Goal: Navigation & Orientation: Go to known website

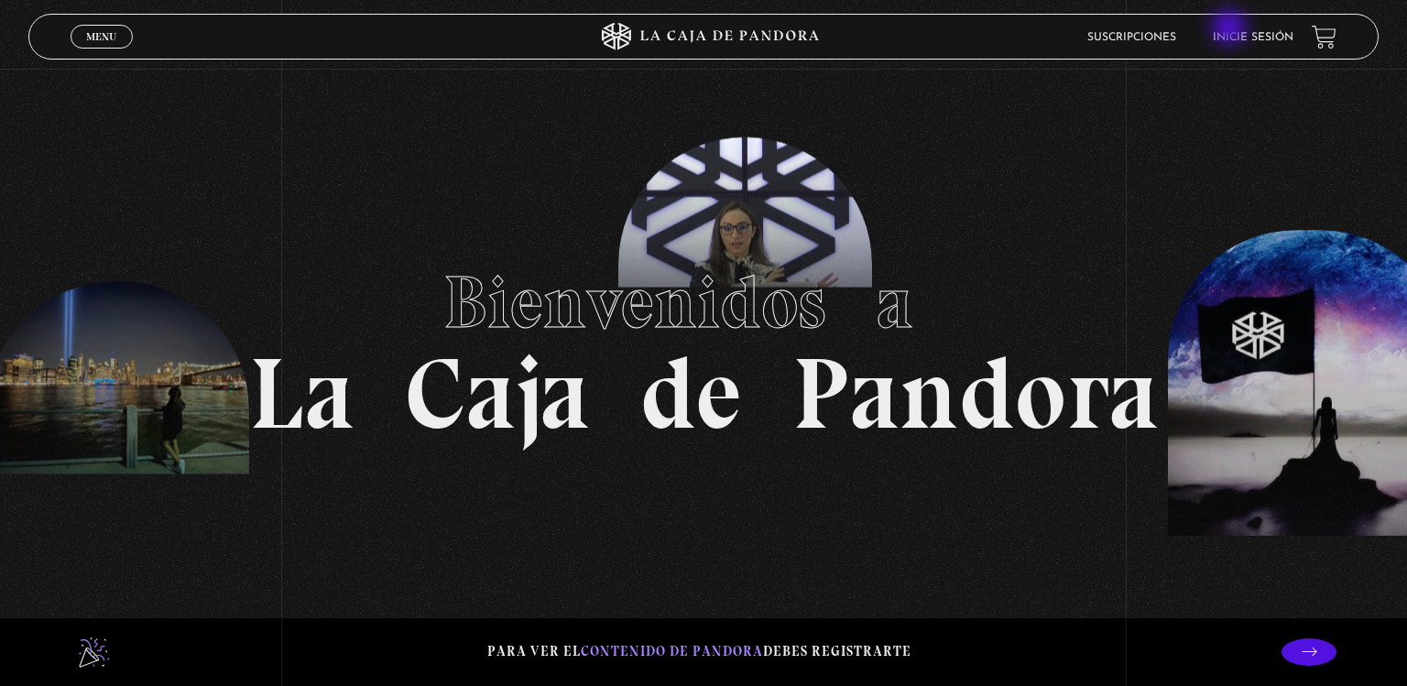
click at [1231, 29] on li "Inicie sesión" at bounding box center [1253, 37] width 81 height 28
click at [1245, 29] on li "Inicie sesión" at bounding box center [1253, 37] width 81 height 28
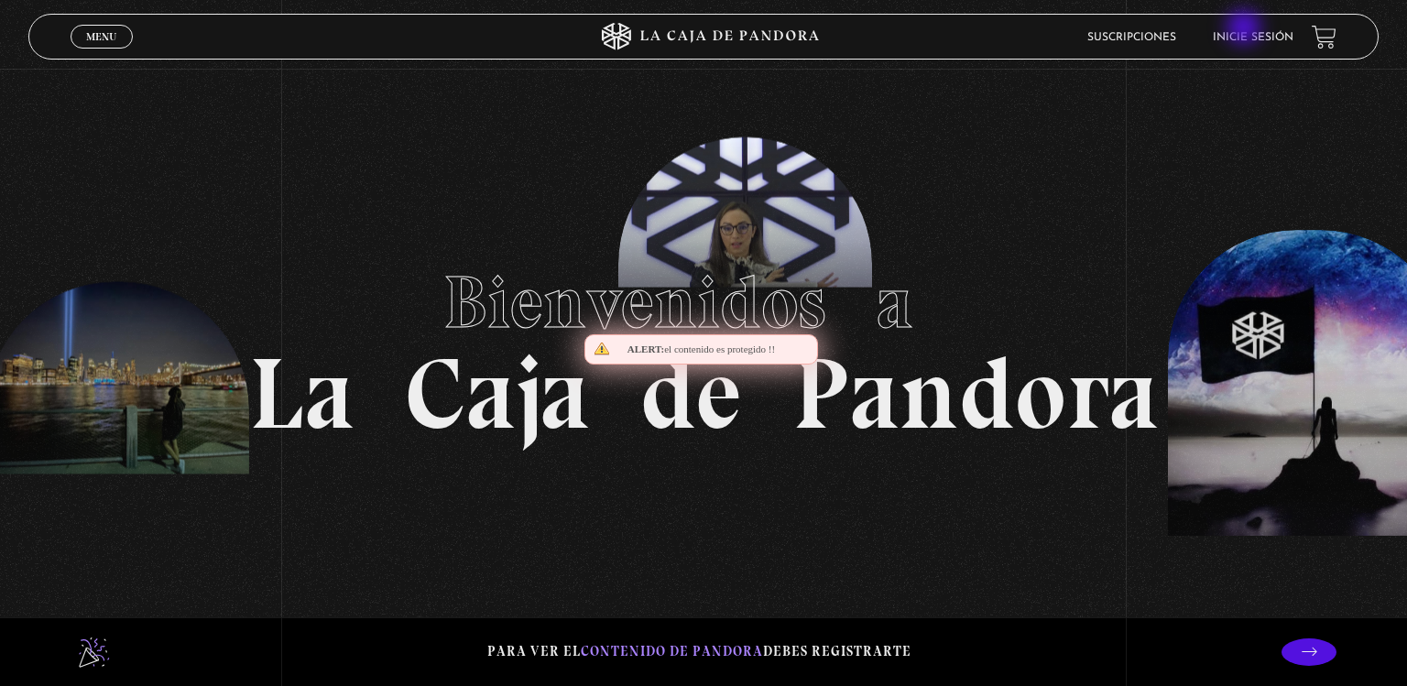
click at [1245, 29] on li "Inicie sesión" at bounding box center [1253, 37] width 81 height 28
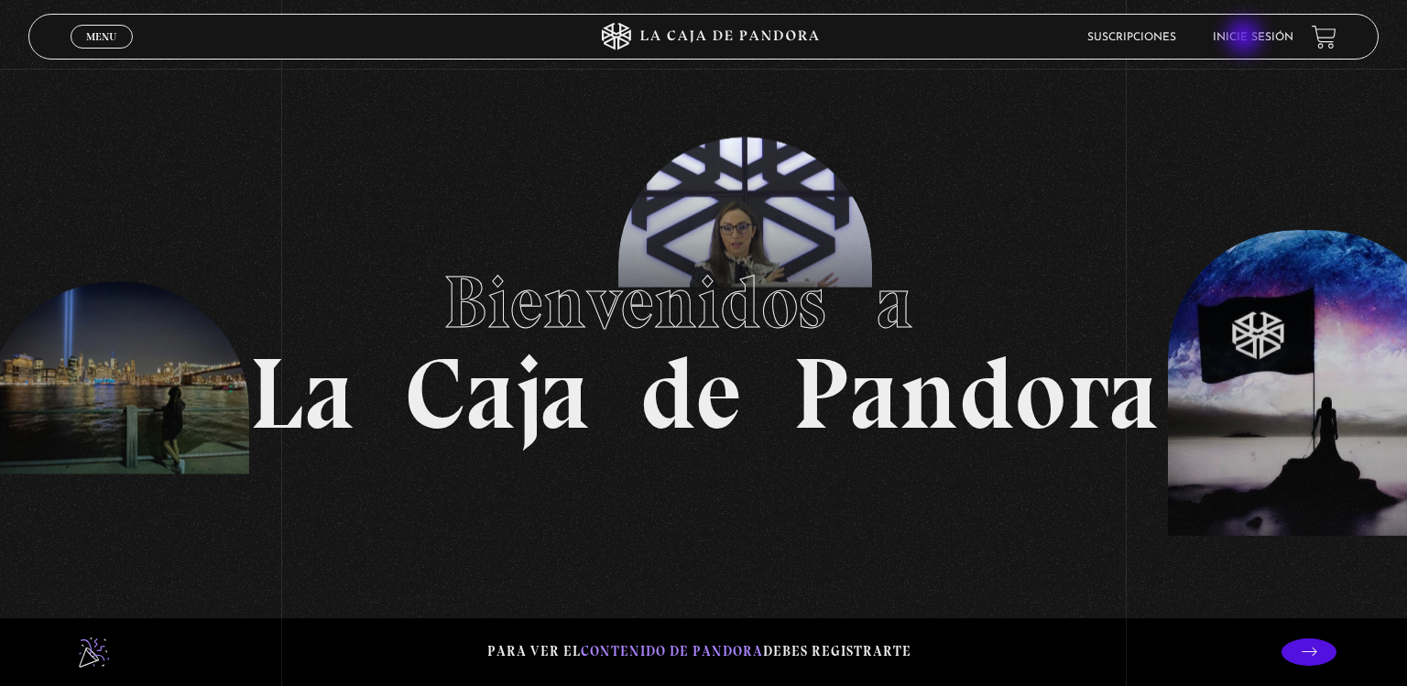
click at [1245, 44] on li "Inicie sesión" at bounding box center [1253, 37] width 81 height 28
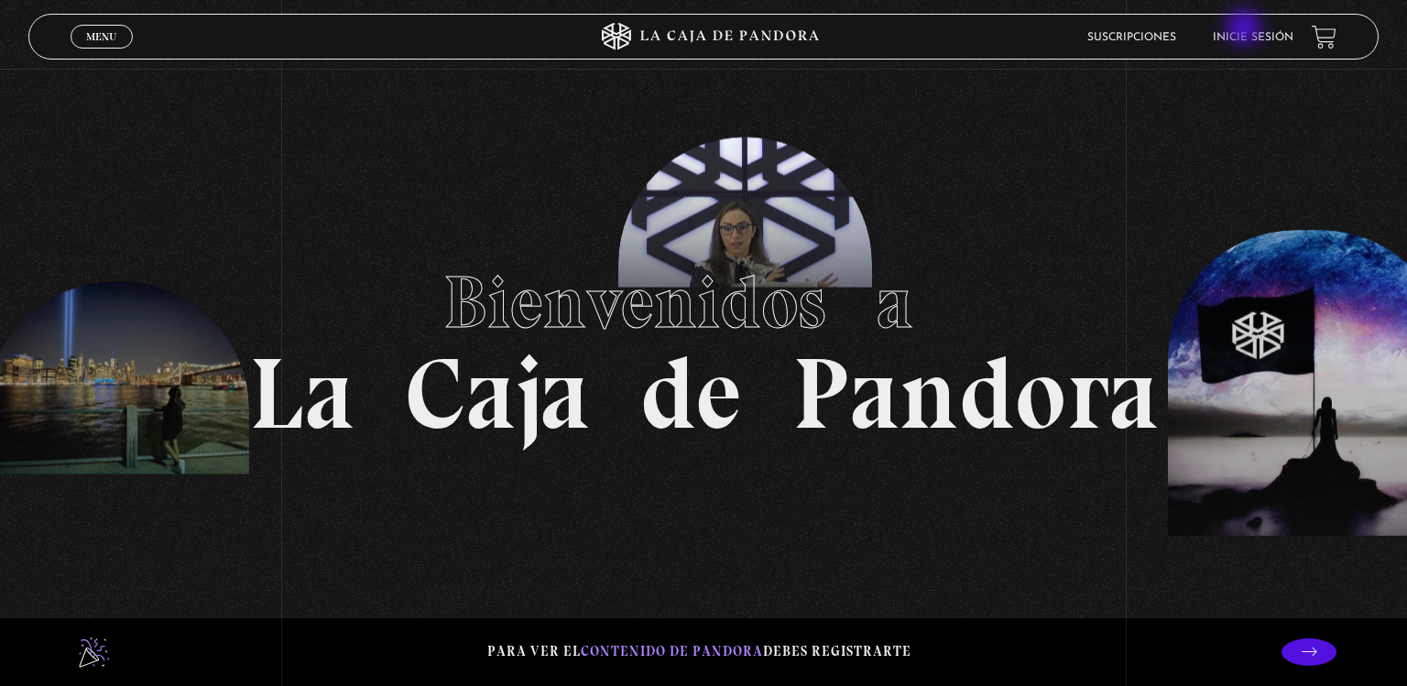
click at [1245, 29] on li "Inicie sesión" at bounding box center [1253, 37] width 81 height 28
click at [1260, 29] on li "Inicie sesión" at bounding box center [1253, 37] width 81 height 28
click at [1231, 44] on li "Inicie sesión" at bounding box center [1253, 37] width 81 height 28
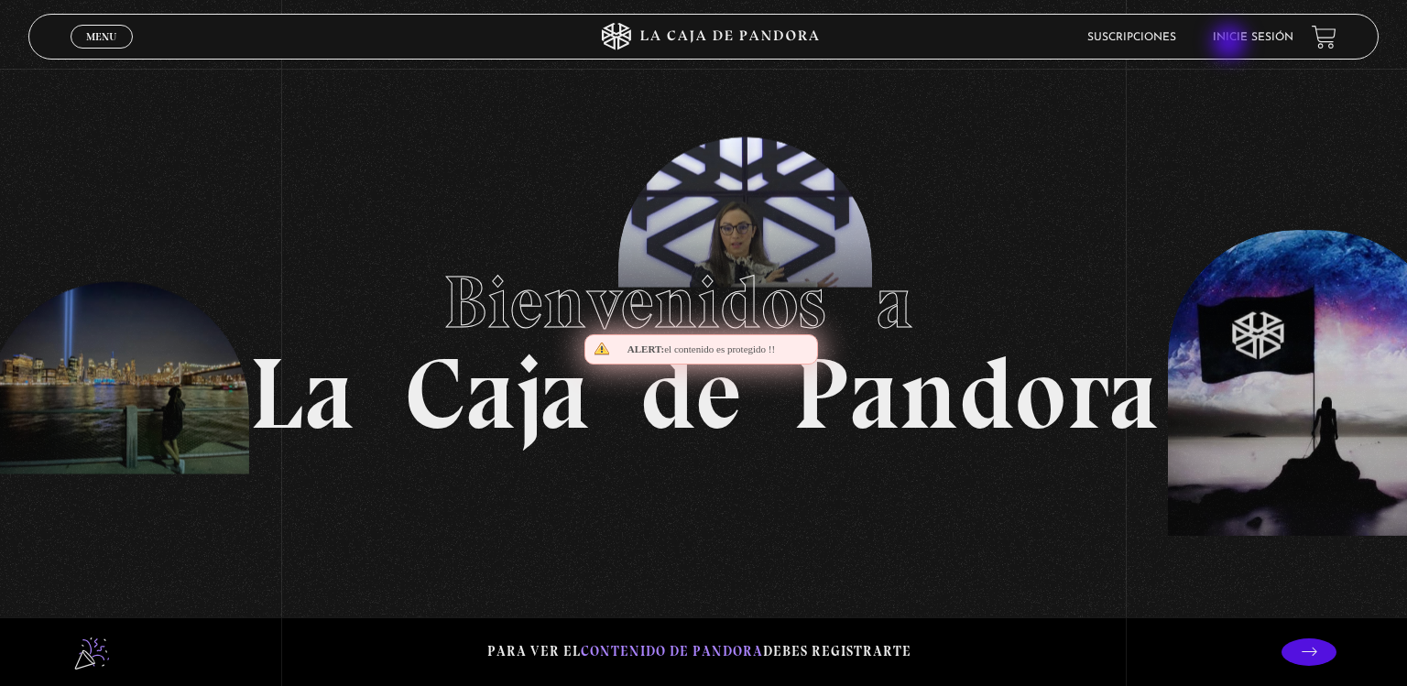
click at [1231, 44] on li "Inicie sesión" at bounding box center [1253, 37] width 81 height 28
